Goal: Transaction & Acquisition: Book appointment/travel/reservation

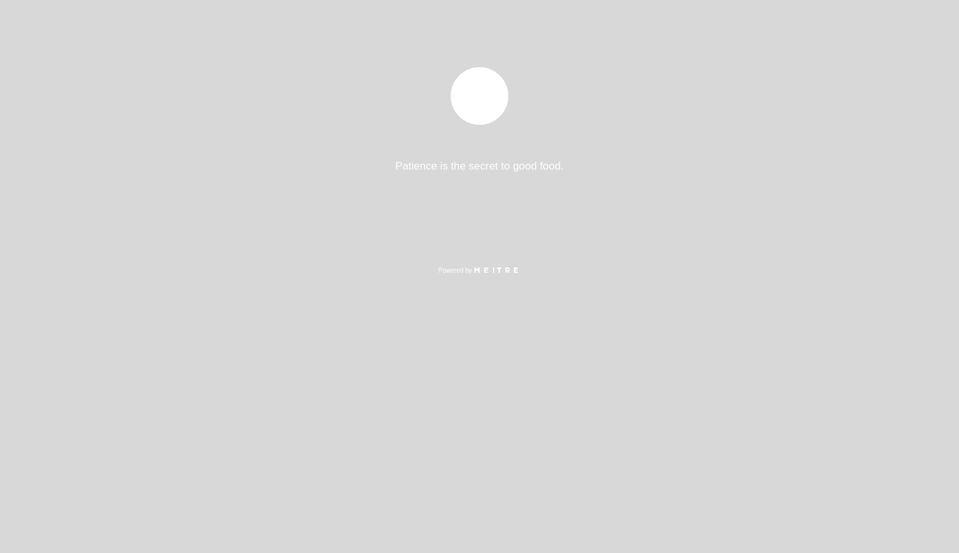
select select "es"
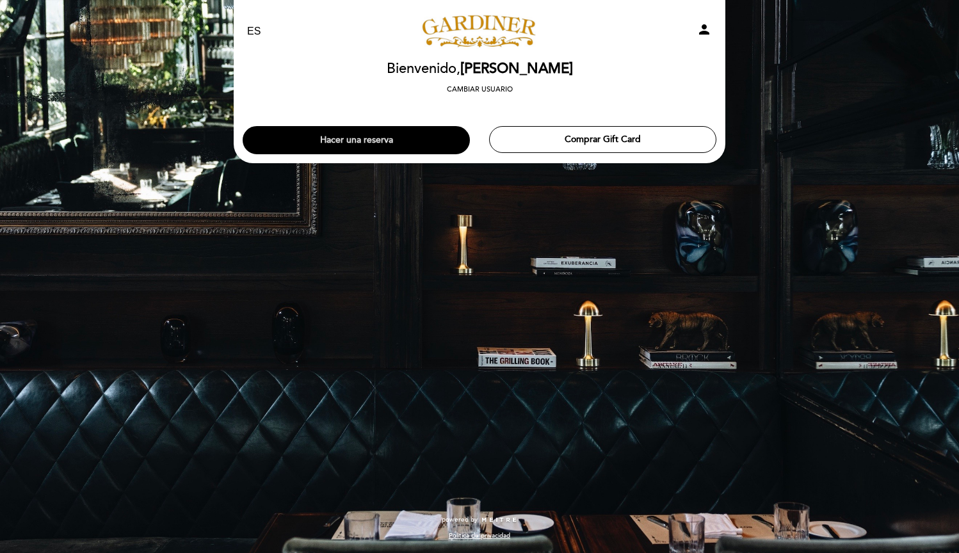
click at [409, 129] on button "Hacer una reserva" at bounding box center [356, 140] width 227 height 28
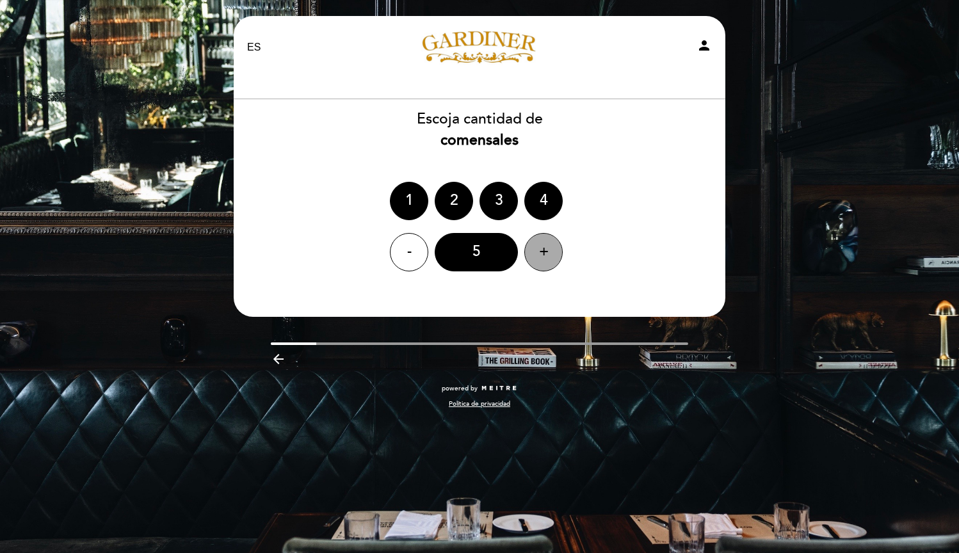
click at [536, 246] on div "+" at bounding box center [543, 252] width 38 height 38
click at [536, 247] on div "+" at bounding box center [543, 252] width 38 height 38
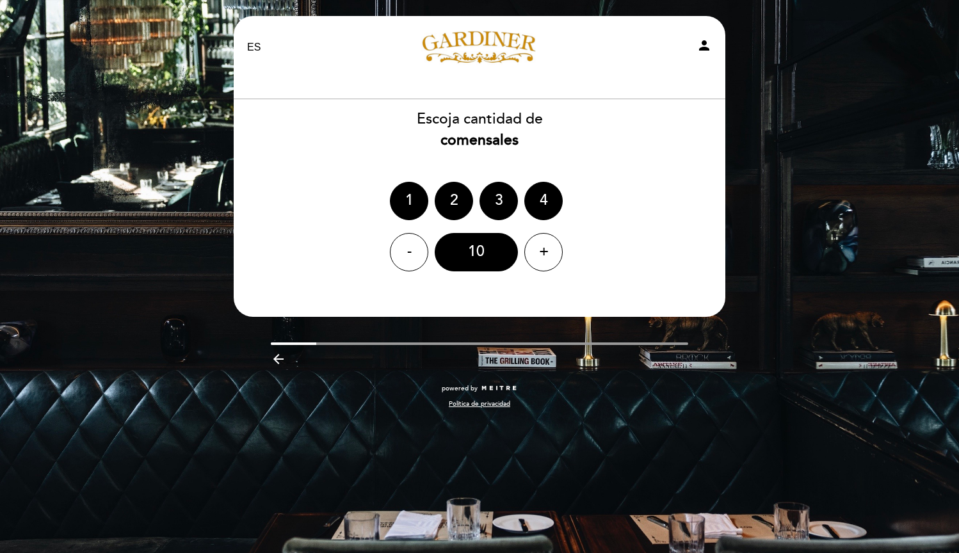
drag, startPoint x: 678, startPoint y: 257, endPoint x: 609, endPoint y: 257, distance: 69.1
click at [609, 257] on div "- 10 +" at bounding box center [479, 252] width 493 height 38
click at [280, 360] on icon "arrow_backward" at bounding box center [278, 358] width 15 height 15
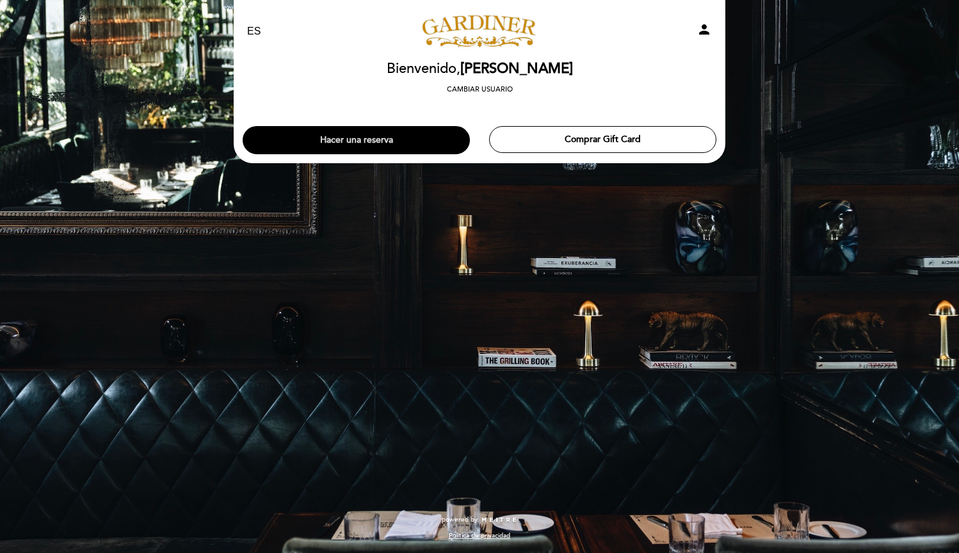
click at [426, 138] on button "Hacer una reserva" at bounding box center [356, 140] width 227 height 28
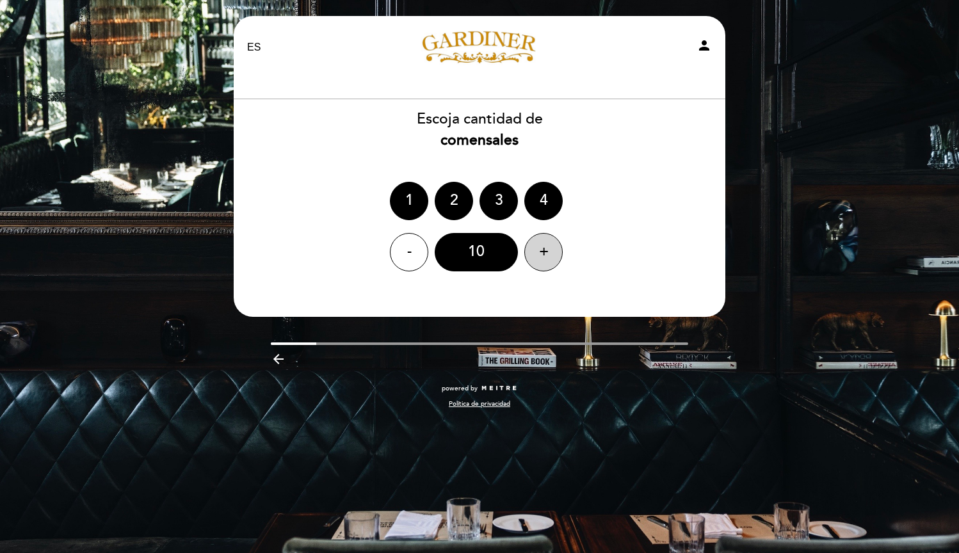
click at [541, 257] on div "+" at bounding box center [543, 252] width 38 height 38
click at [414, 253] on div "-" at bounding box center [409, 252] width 38 height 38
click at [605, 253] on div "- 10 +" at bounding box center [479, 252] width 493 height 38
click at [705, 43] on icon "person" at bounding box center [703, 45] width 15 height 15
select select "es"
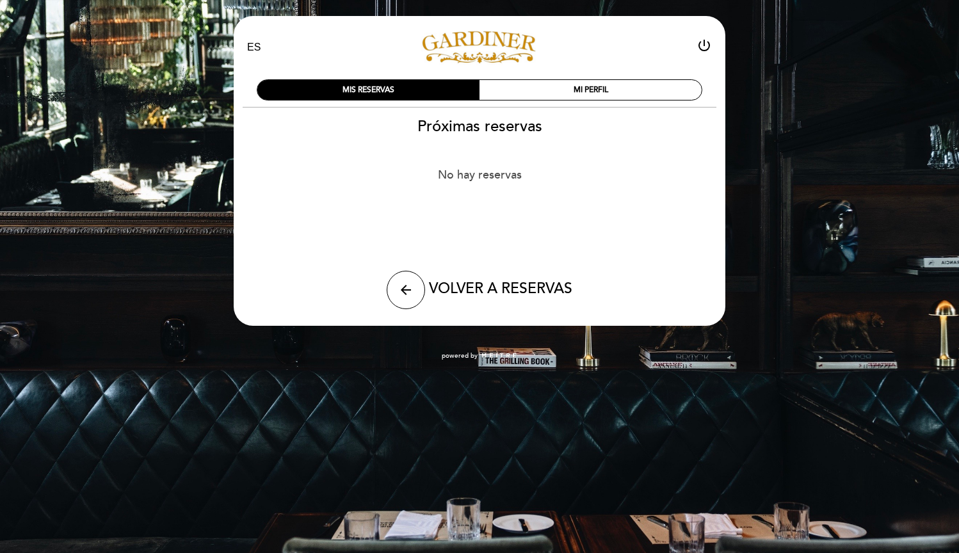
click at [497, 130] on h2 "Próximas reservas" at bounding box center [479, 126] width 493 height 19
click at [458, 282] on span "VOLVER A RESERVAS" at bounding box center [500, 289] width 143 height 18
click at [408, 287] on icon "arrow_back" at bounding box center [405, 289] width 15 height 15
select select "es"
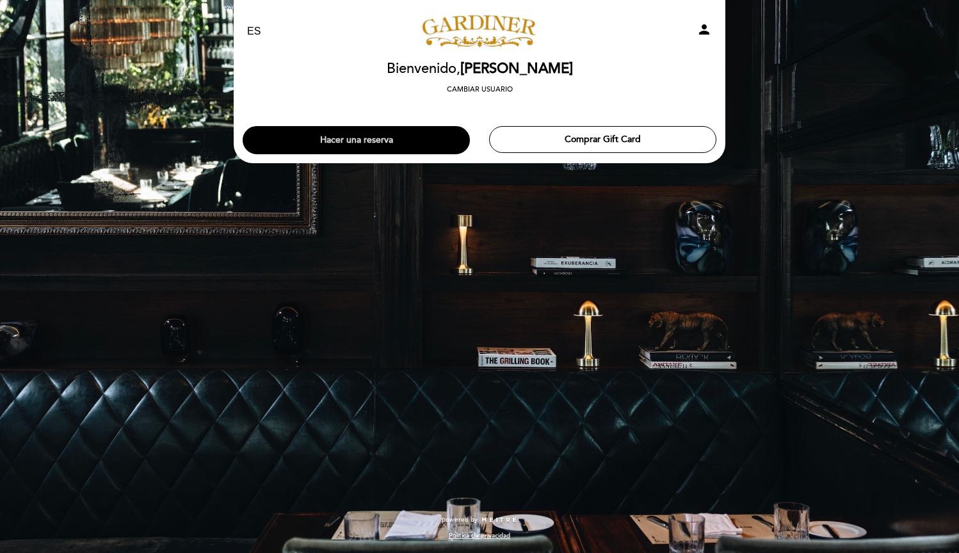
click at [394, 140] on button "Hacer una reserva" at bounding box center [356, 140] width 227 height 28
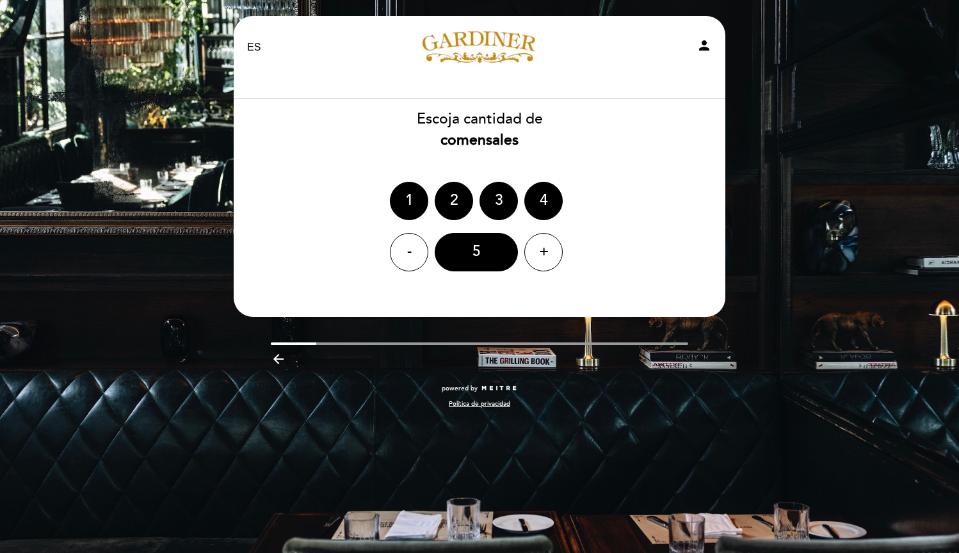
click at [443, 343] on div at bounding box center [480, 343] width 418 height 3
click at [553, 250] on div "+" at bounding box center [543, 252] width 38 height 38
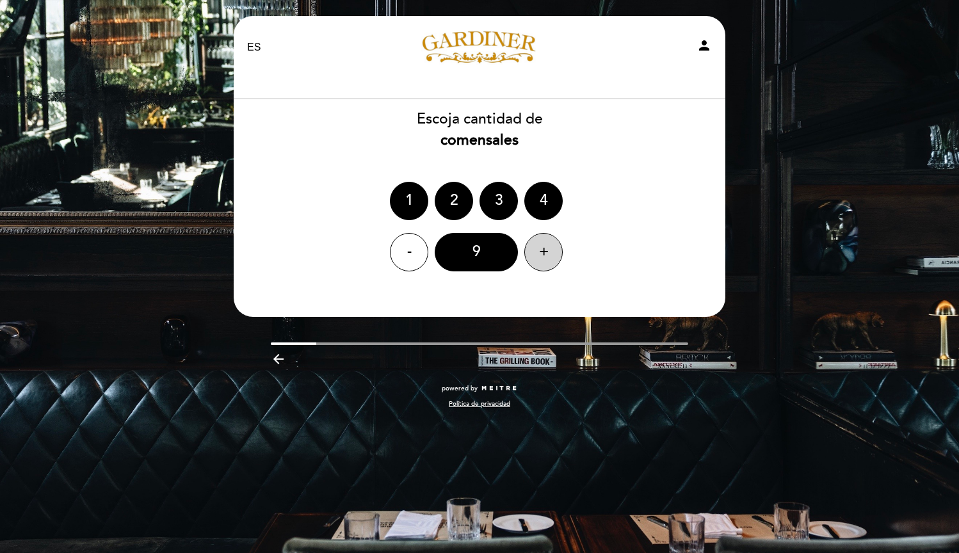
click at [553, 250] on div "+" at bounding box center [543, 252] width 38 height 38
click at [479, 253] on div "10" at bounding box center [475, 252] width 83 height 38
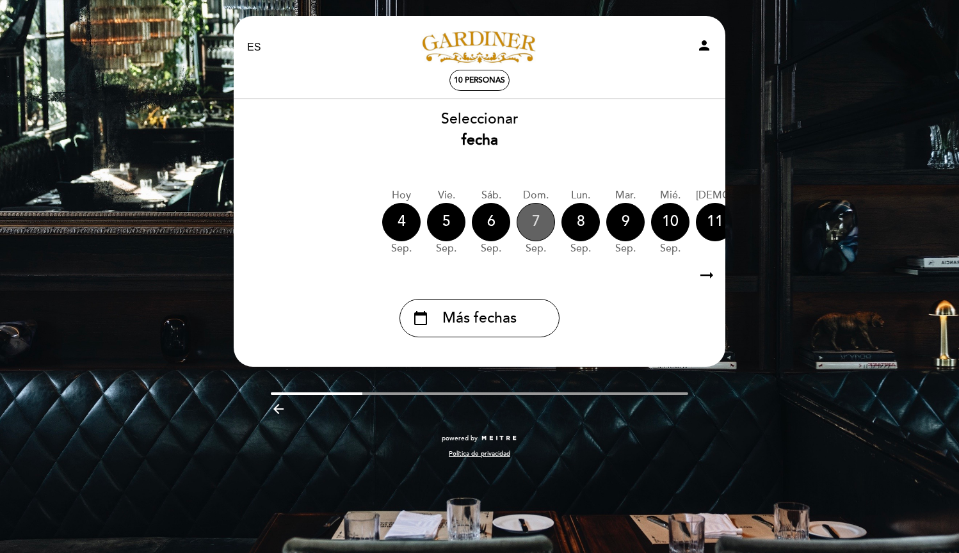
click at [537, 227] on div "7" at bounding box center [535, 222] width 38 height 38
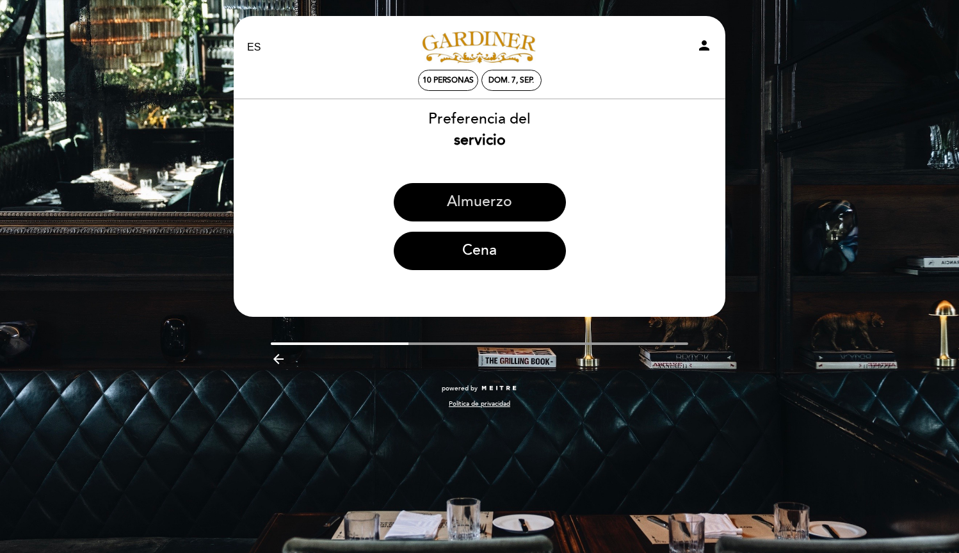
click at [518, 205] on button "Almuerzo" at bounding box center [480, 202] width 172 height 38
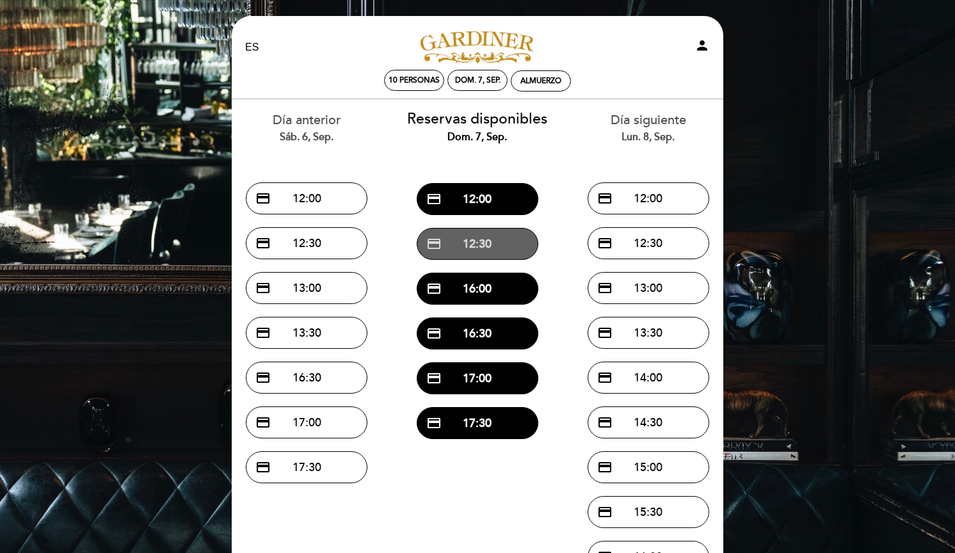
click at [481, 244] on button "credit_card 12:30" at bounding box center [478, 244] width 122 height 32
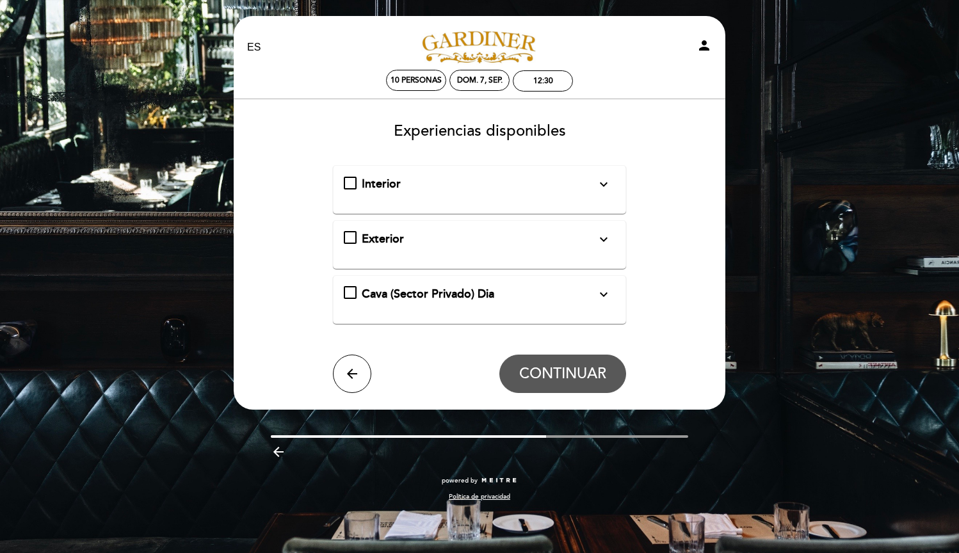
click at [494, 289] on span "Cava (Sector Privado) Dia" at bounding box center [428, 294] width 132 height 14
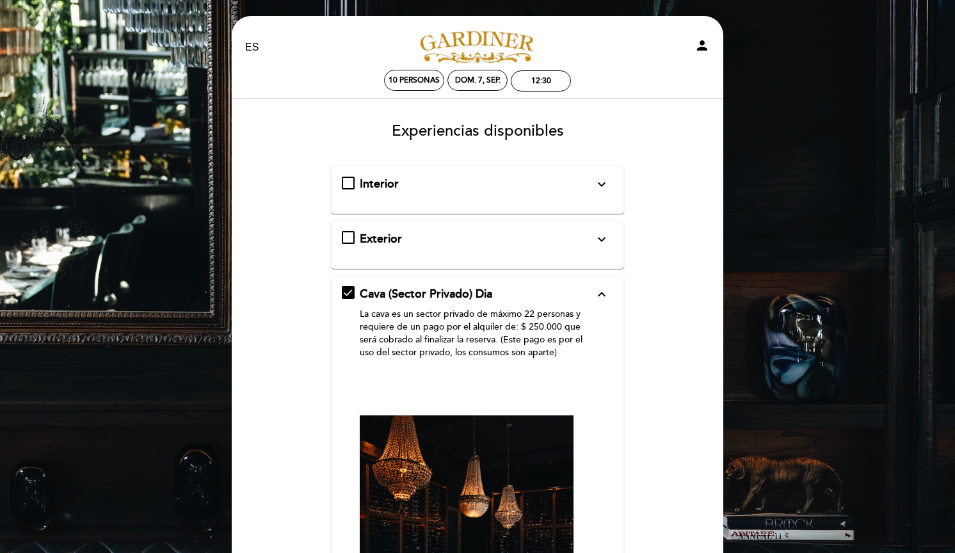
click at [348, 181] on div "Interior expand_more Solo mesas disponibles en el interior de salón" at bounding box center [478, 184] width 272 height 17
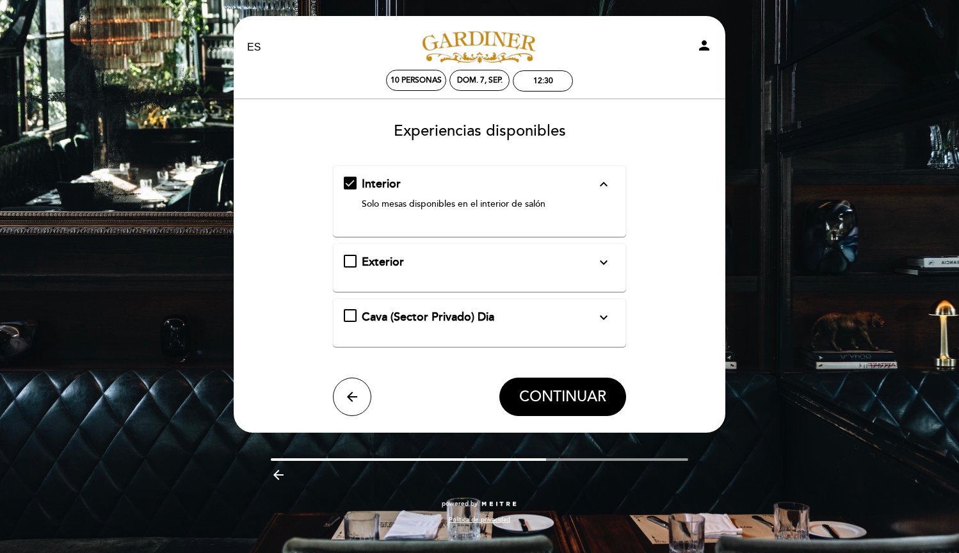
click at [349, 266] on div "Exterior expand_more Mesas al aire libre. En caso de lluvia la reserva se cance…" at bounding box center [480, 262] width 272 height 17
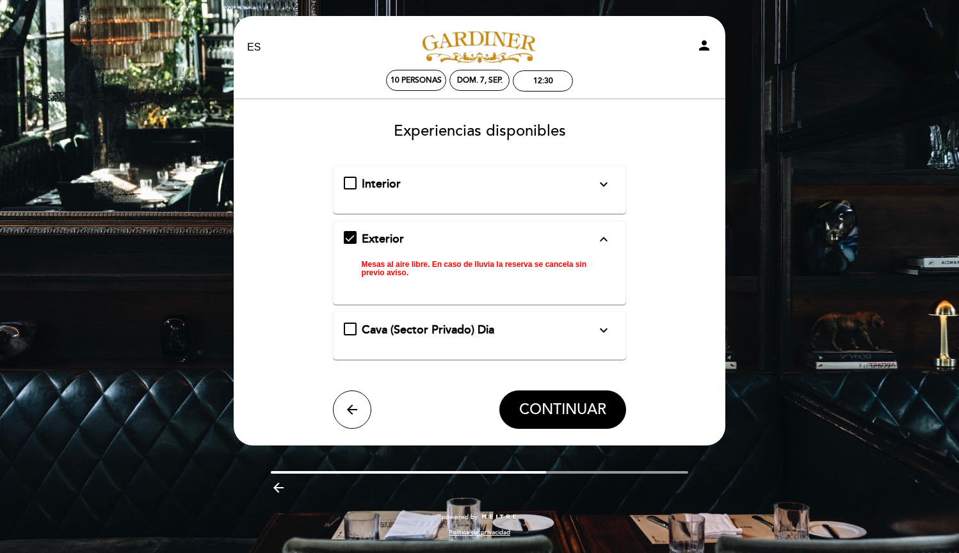
click at [347, 181] on div "Interior expand_more Solo mesas disponibles en el interior de salón" at bounding box center [480, 184] width 272 height 17
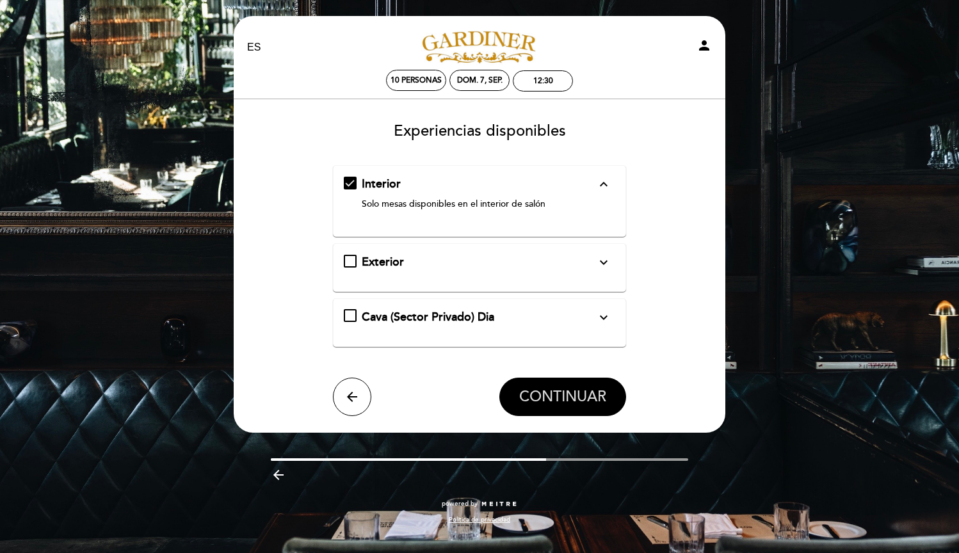
click at [564, 399] on span "CONTINUAR" at bounding box center [562, 397] width 87 height 18
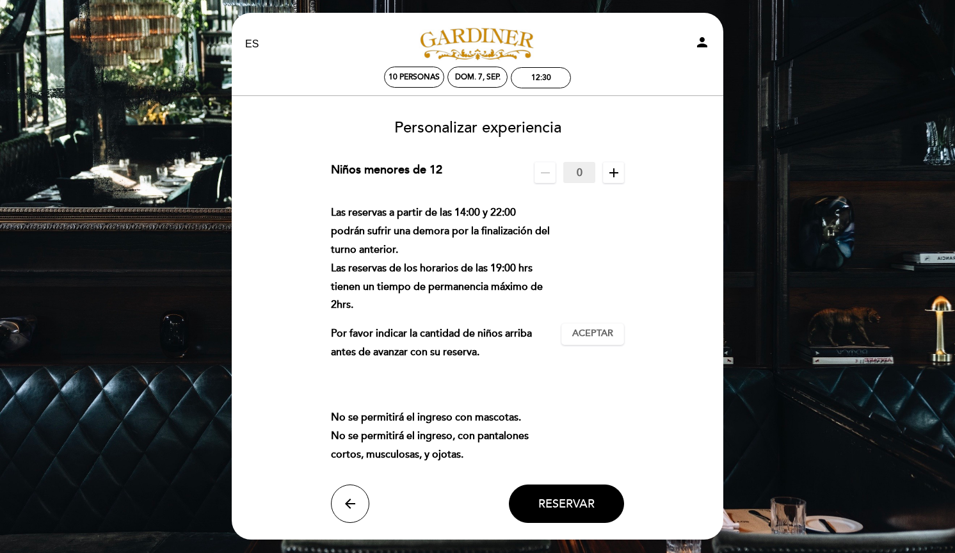
scroll to position [3, 0]
click at [610, 174] on icon "add" at bounding box center [613, 172] width 15 height 15
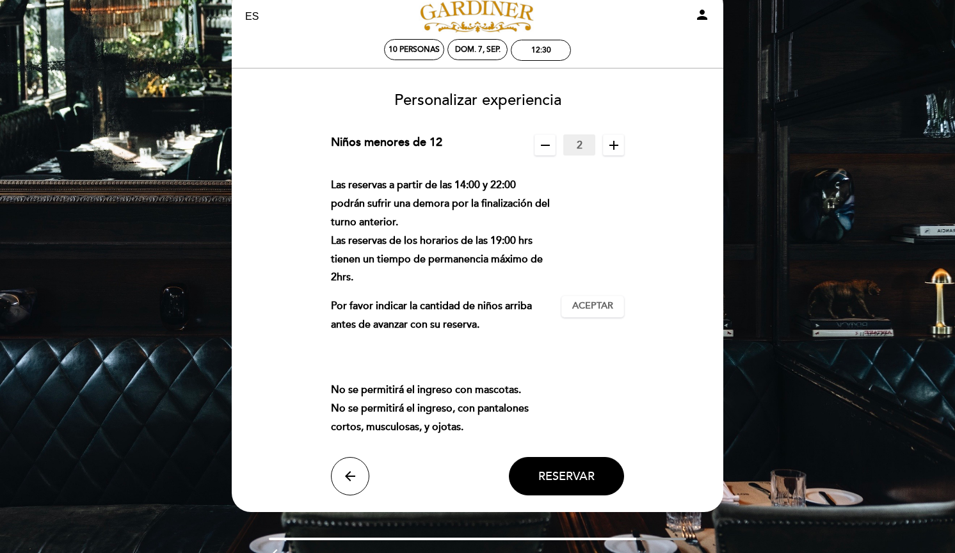
scroll to position [35, 0]
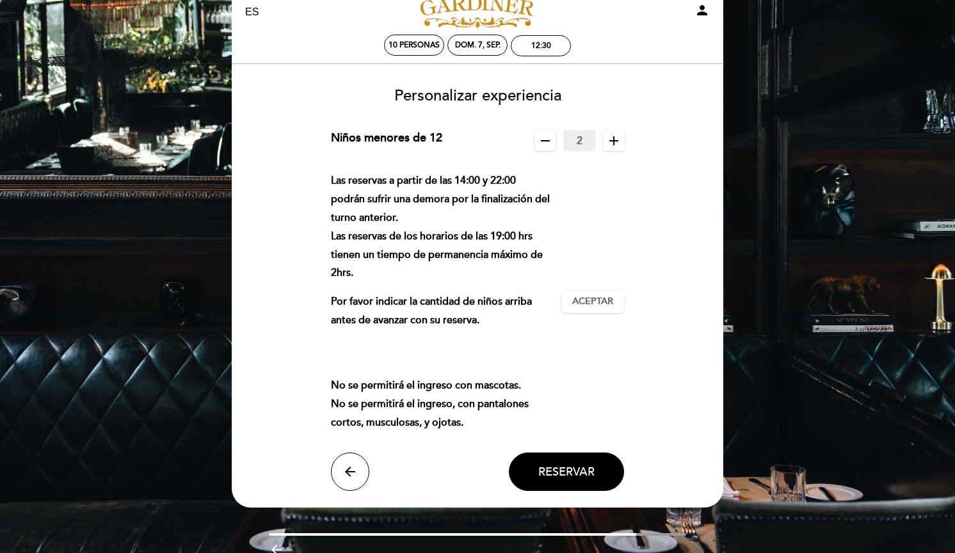
drag, startPoint x: 600, startPoint y: 295, endPoint x: 597, endPoint y: 366, distance: 71.1
click at [597, 363] on div "Las reservas a partir de las 14:00 y 22:00 podrán sufrir una demora por la fina…" at bounding box center [478, 301] width 294 height 260
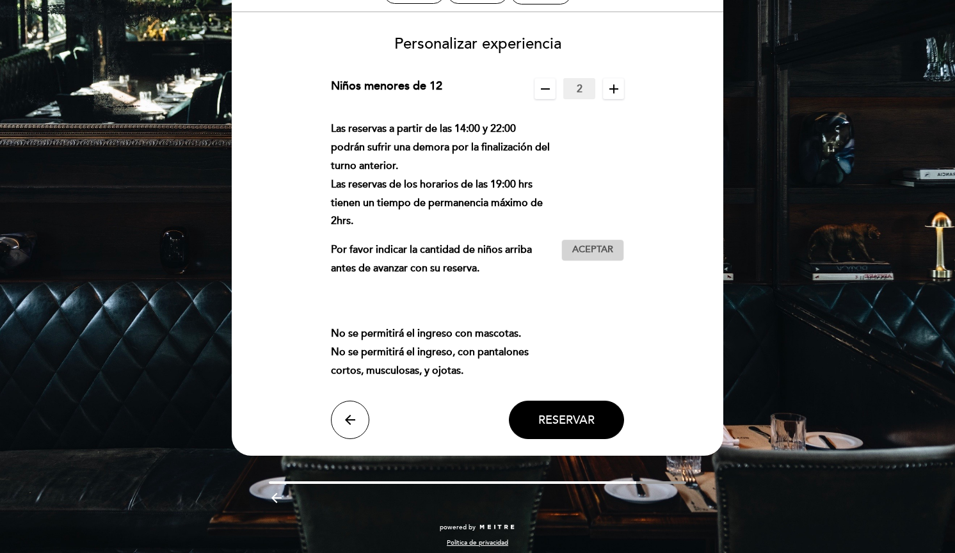
scroll to position [86, 0]
drag, startPoint x: 612, startPoint y: 228, endPoint x: 610, endPoint y: 244, distance: 16.0
click at [610, 244] on div "Las reservas a partir de las 14:00 y 22:00 podrán sufrir una demora por la fina…" at bounding box center [478, 250] width 294 height 260
click at [607, 250] on span "Aceptar" at bounding box center [592, 250] width 41 height 13
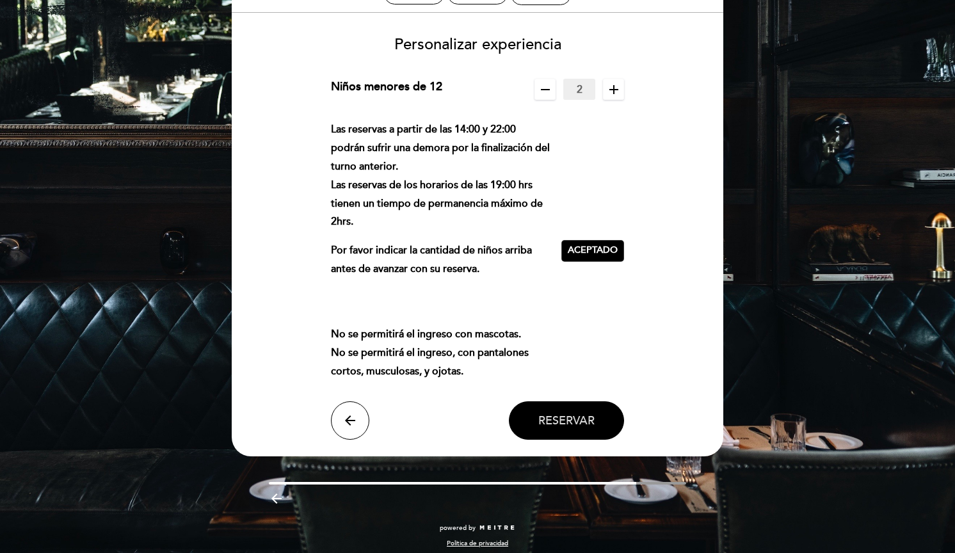
click at [577, 413] on span "Reservar" at bounding box center [566, 420] width 56 height 14
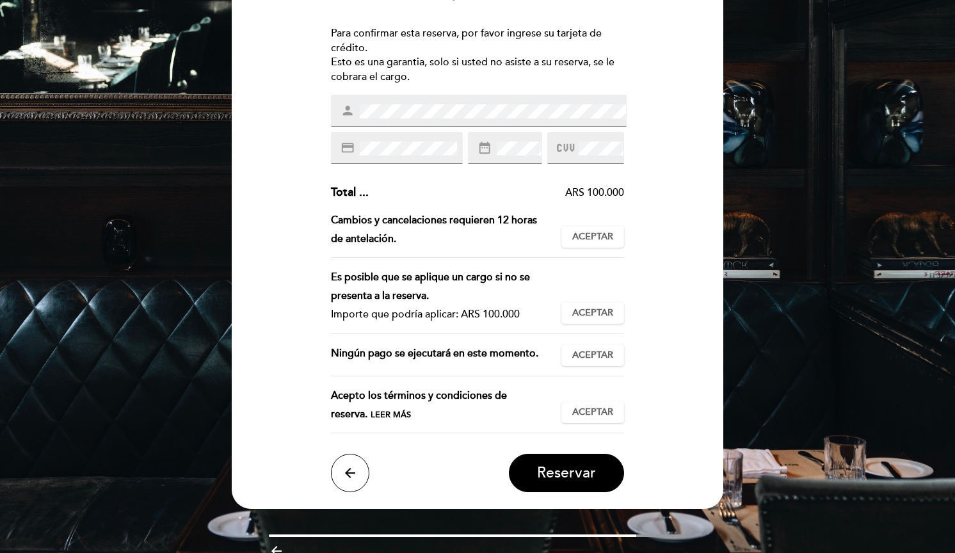
scroll to position [164, 0]
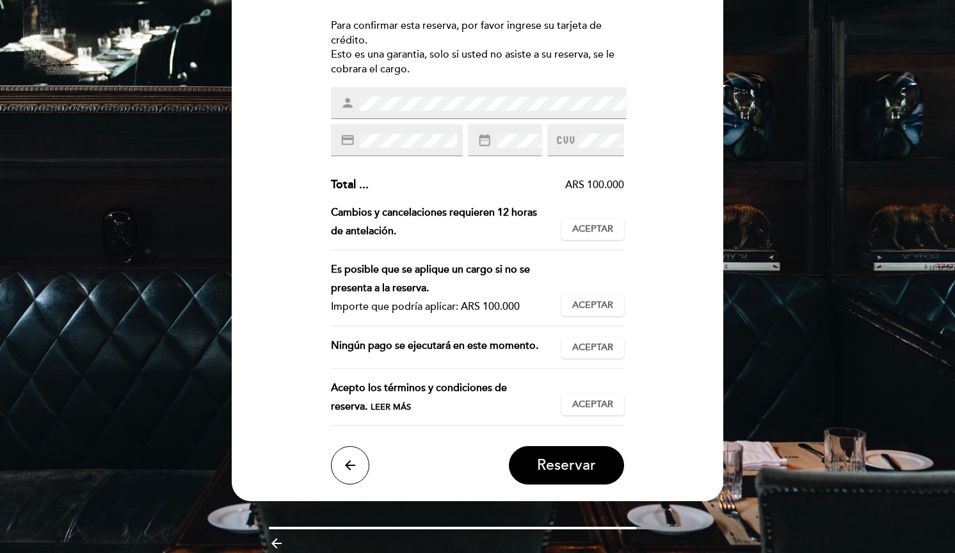
click at [505, 203] on div "Cambios y cancelaciones requieren 12 horas de antelación." at bounding box center [446, 221] width 231 height 37
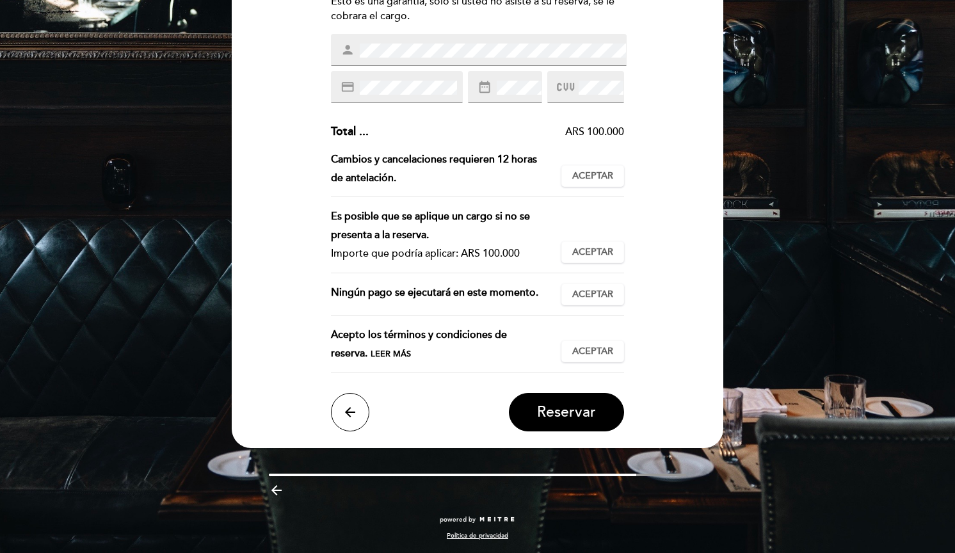
scroll to position [223, 0]
click at [568, 410] on span "Reservar" at bounding box center [566, 413] width 59 height 18
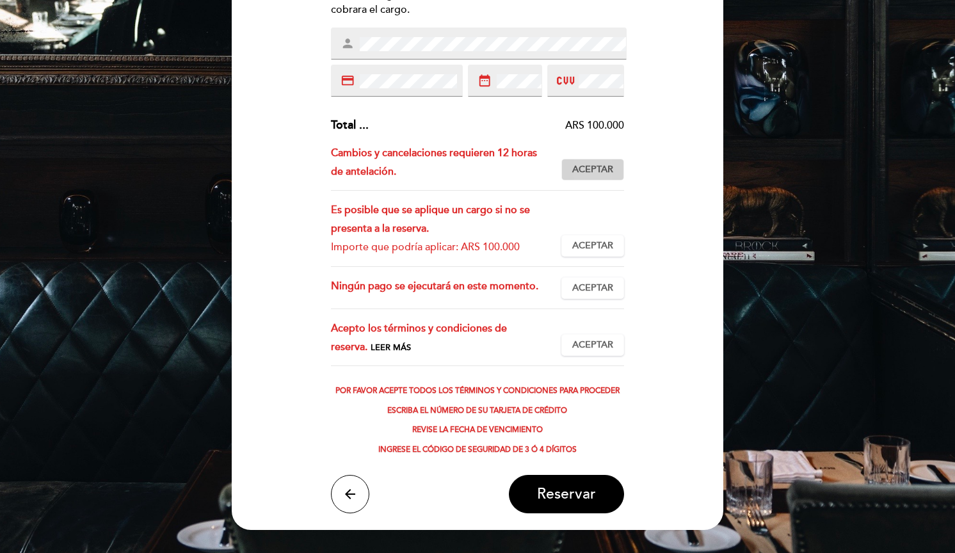
click at [618, 172] on button "Aceptar Aceptado" at bounding box center [592, 170] width 63 height 22
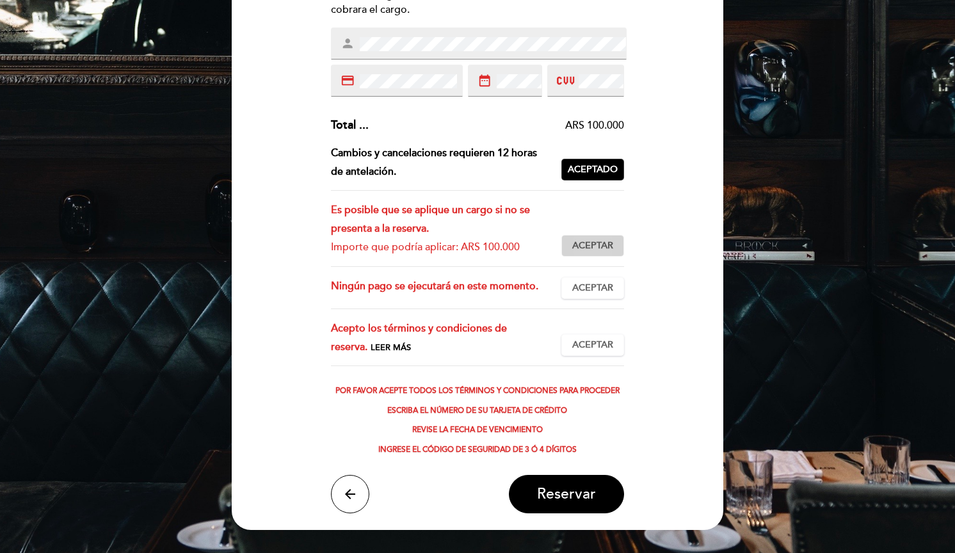
click at [584, 248] on button "Aceptar Aceptado" at bounding box center [592, 246] width 63 height 22
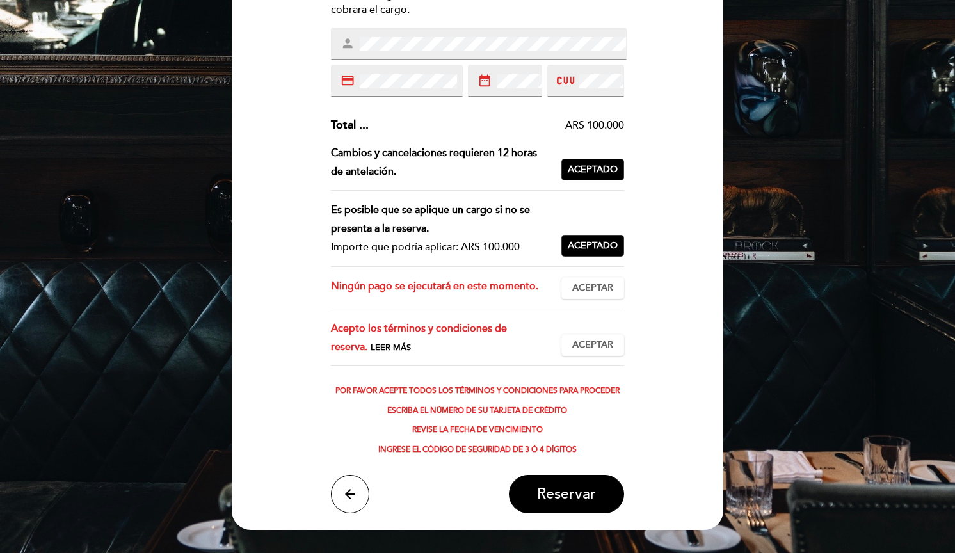
click at [591, 309] on div "Ningún pago se ejecutará en este momento. Aceptar Aceptado" at bounding box center [478, 293] width 294 height 32
click at [594, 292] on span "Aceptar" at bounding box center [592, 288] width 41 height 13
click at [593, 364] on div "Acepto los términos y condiciones de reserva. Leer más Aceptar Aceptado" at bounding box center [478, 342] width 294 height 47
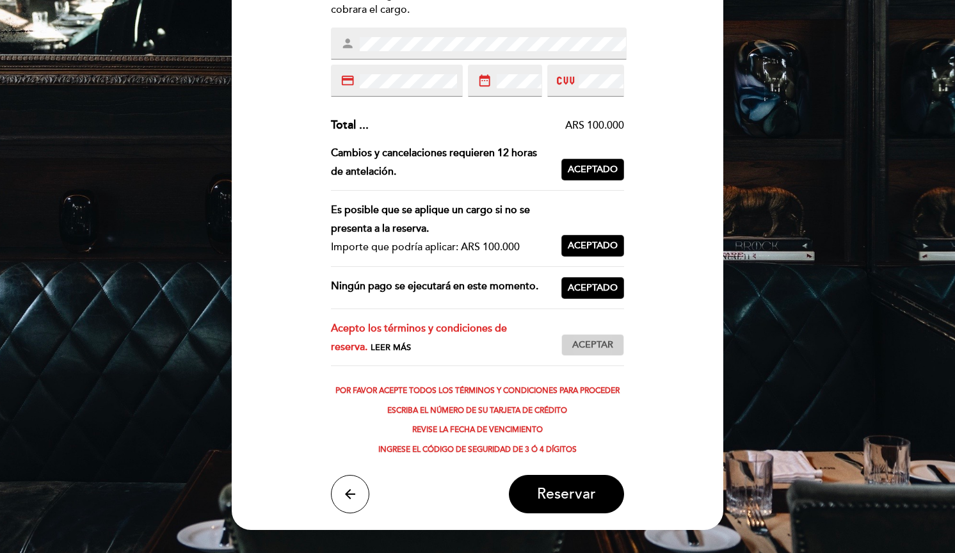
click at [596, 351] on span "Aceptar" at bounding box center [592, 344] width 41 height 13
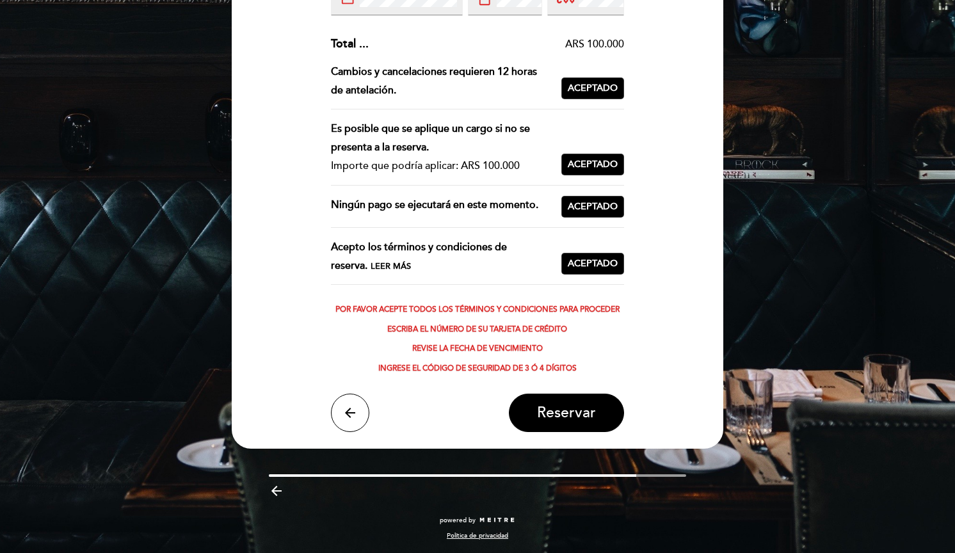
scroll to position [319, 0]
click at [585, 442] on header "EN ES PT [PERSON_NAME] person 10 personas dom. 7, sep. 12:30 [GEOGRAPHIC_DATA] …" at bounding box center [477, 79] width 491 height 737
click at [586, 407] on span "Reservar" at bounding box center [566, 413] width 59 height 18
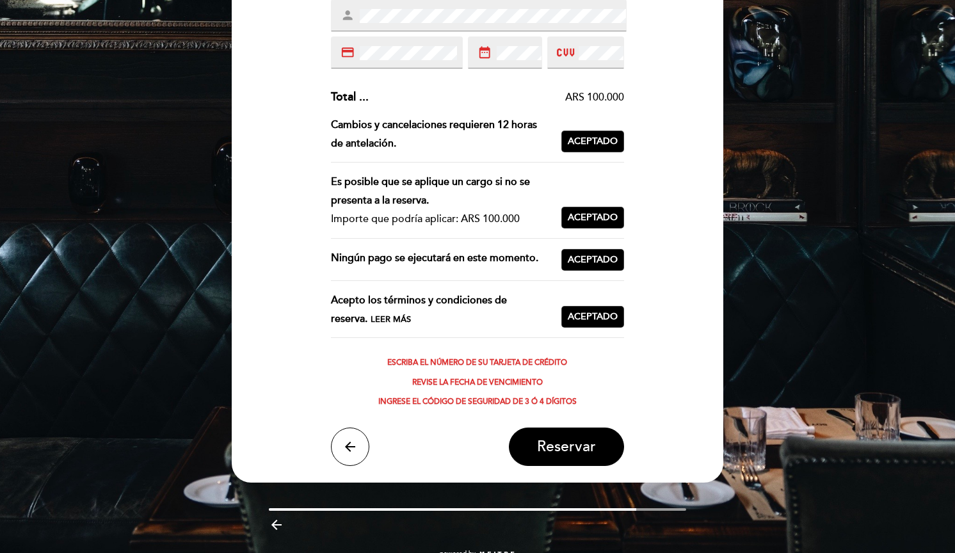
scroll to position [253, 0]
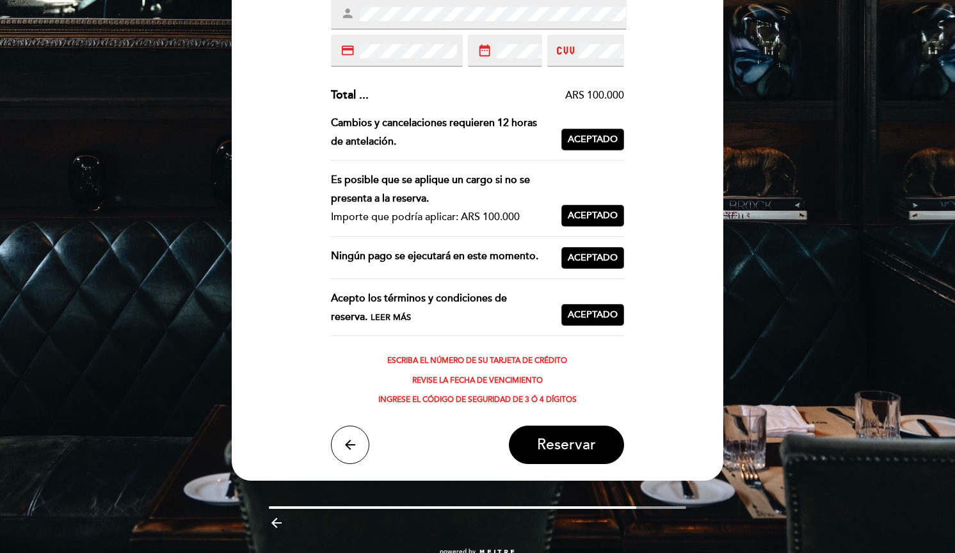
click at [560, 475] on header "EN ES PT [PERSON_NAME] person 10 personas dom. 7, sep. 12:30 [GEOGRAPHIC_DATA] …" at bounding box center [477, 122] width 491 height 718
click at [566, 454] on span "Reservar" at bounding box center [566, 445] width 59 height 18
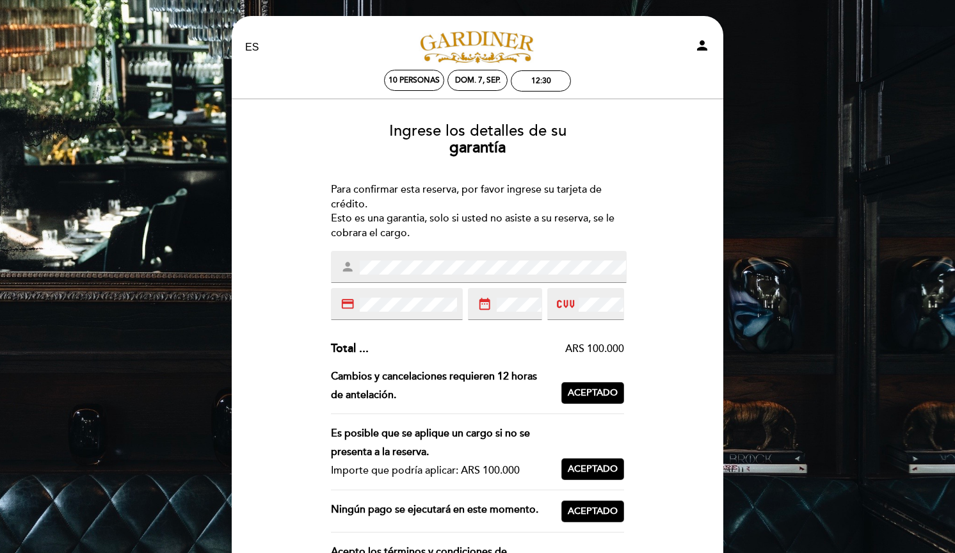
scroll to position [0, 0]
